Goal: Task Accomplishment & Management: Use online tool/utility

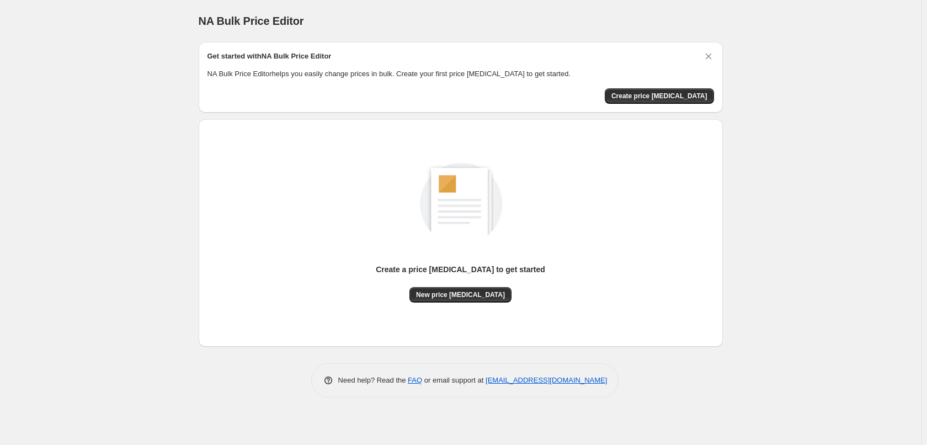
click at [112, 121] on div "NA Bulk Price Editor. This page is ready NA Bulk Price Editor Get started with …" at bounding box center [460, 222] width 921 height 445
